Goal: Navigation & Orientation: Find specific page/section

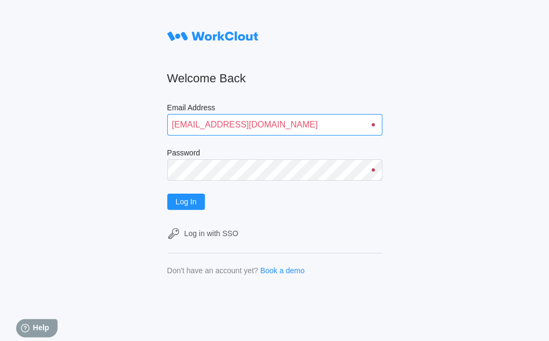
type input "[EMAIL_ADDRESS][DOMAIN_NAME]"
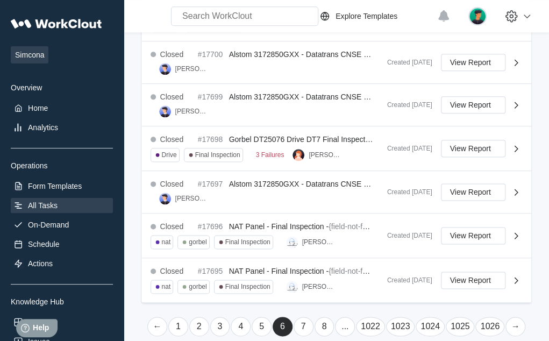
scroll to position [469, 0]
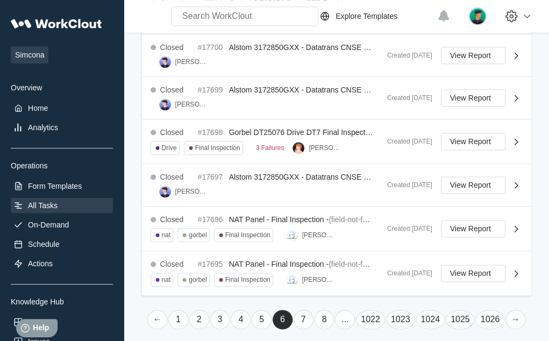
click at [158, 314] on link "←" at bounding box center [157, 319] width 20 height 19
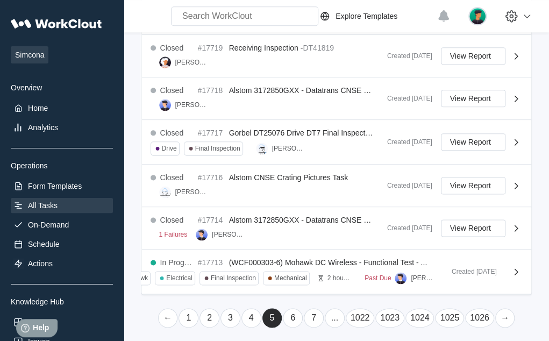
click at [185, 308] on link "1" at bounding box center [188, 317] width 20 height 19
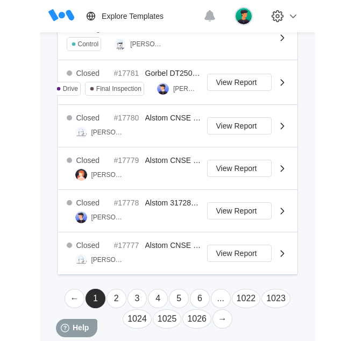
scroll to position [520, 0]
